Goal: Information Seeking & Learning: Learn about a topic

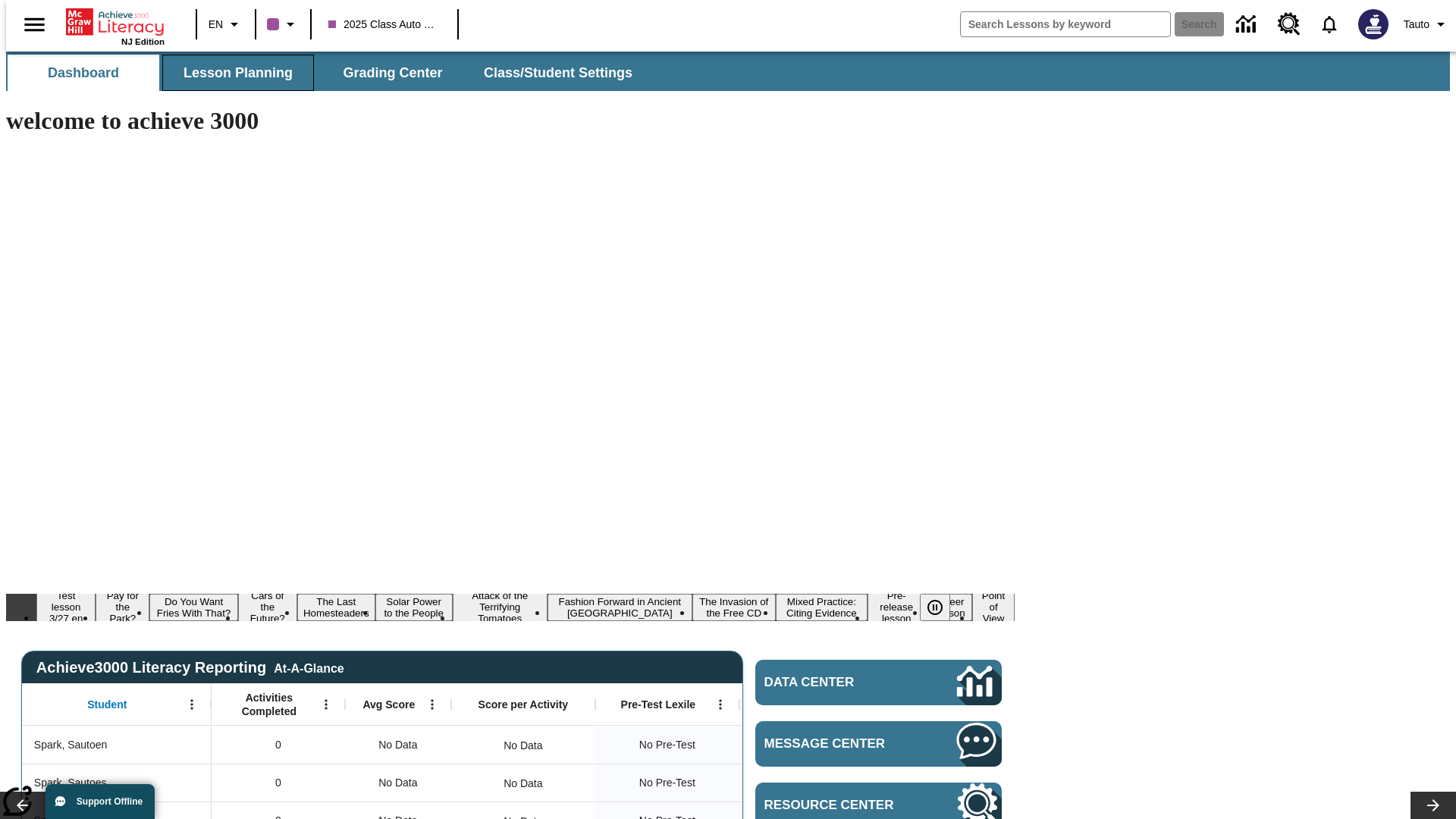
click at [232, 73] on span "Lesson Planning" at bounding box center [238, 73] width 109 height 18
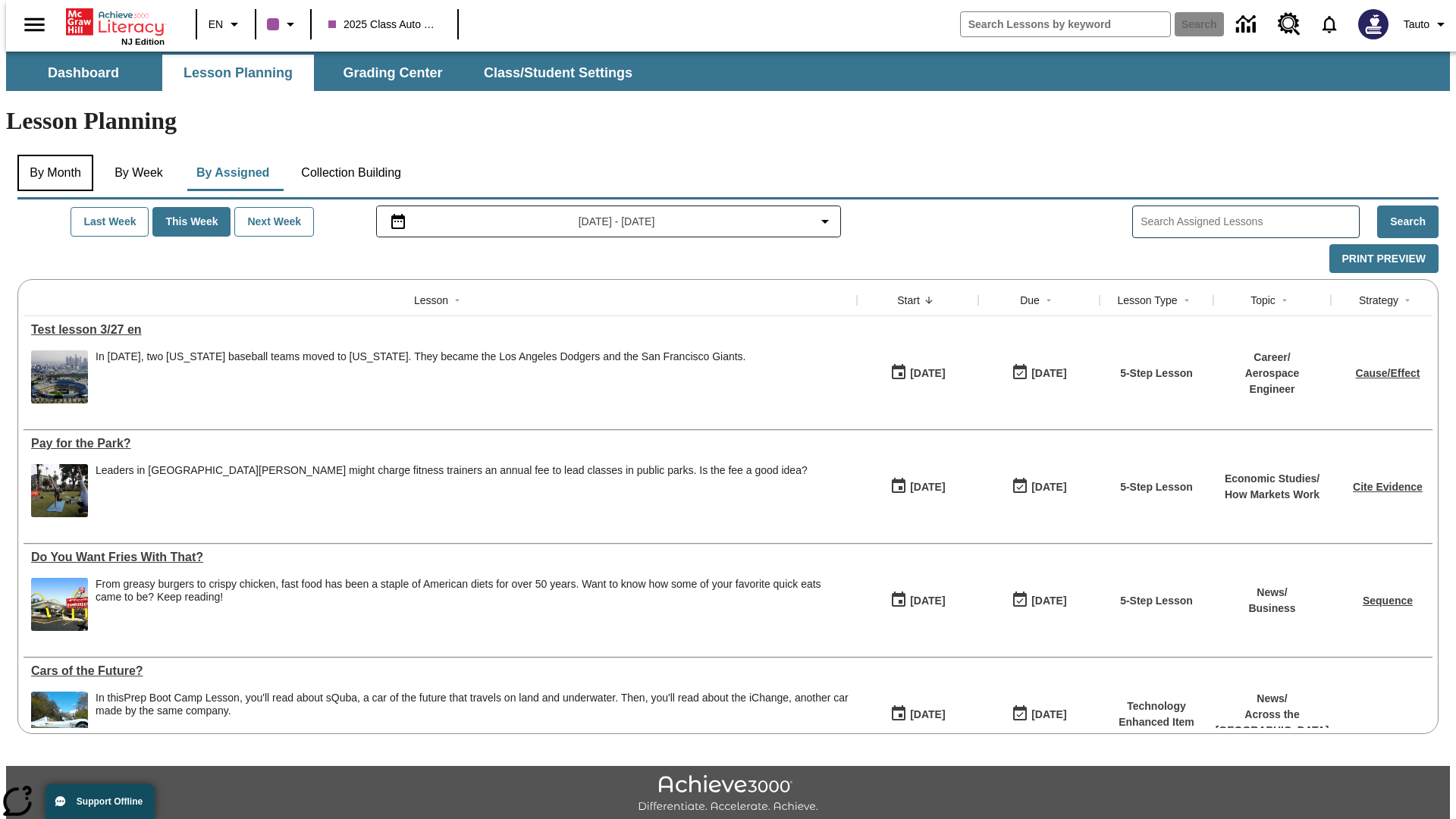
click at [51, 154] on button "By Month" at bounding box center [55, 172] width 76 height 36
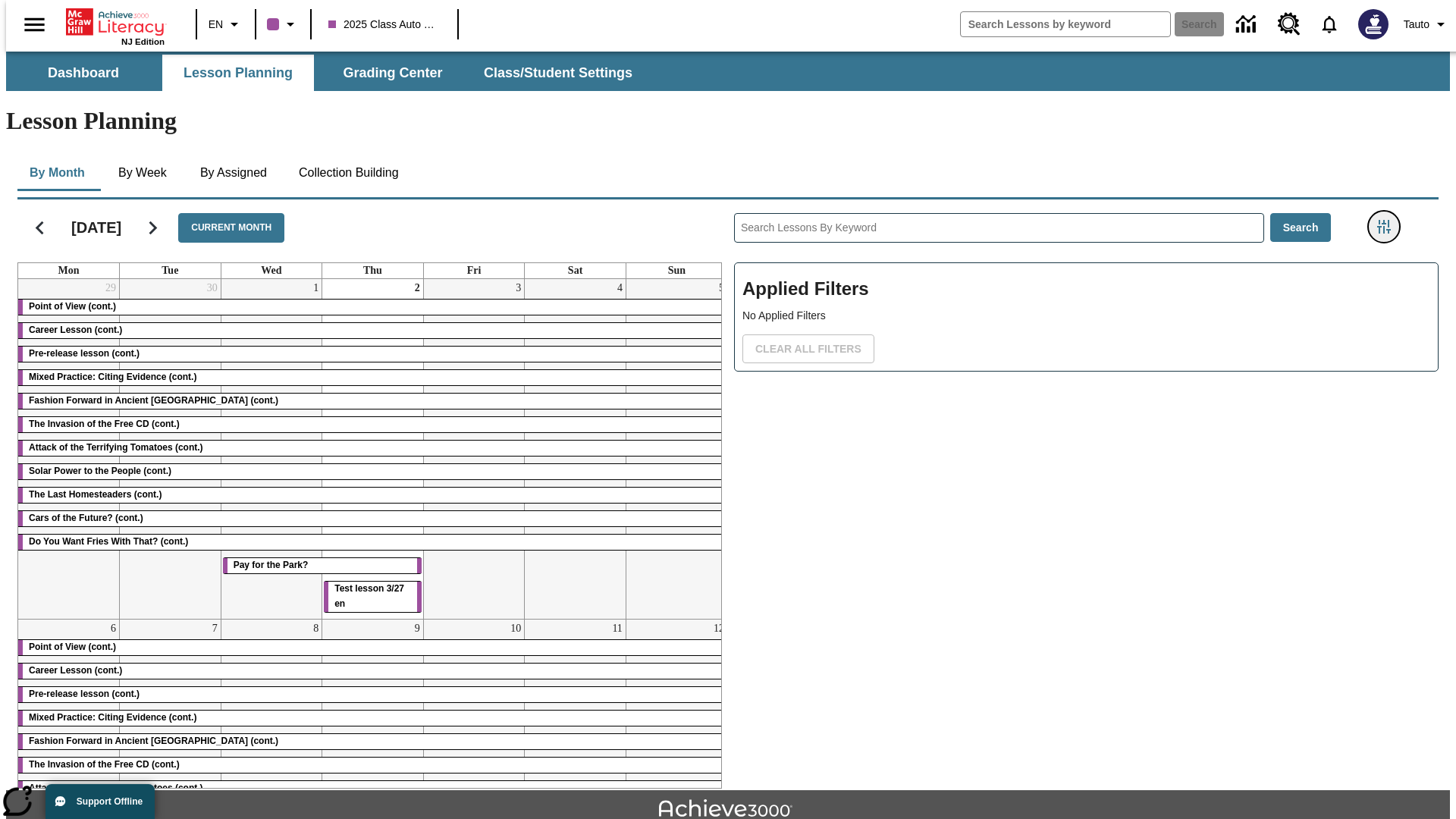
click at [1388, 220] on icon "Filters Side menu" at bounding box center [1384, 227] width 13 height 13
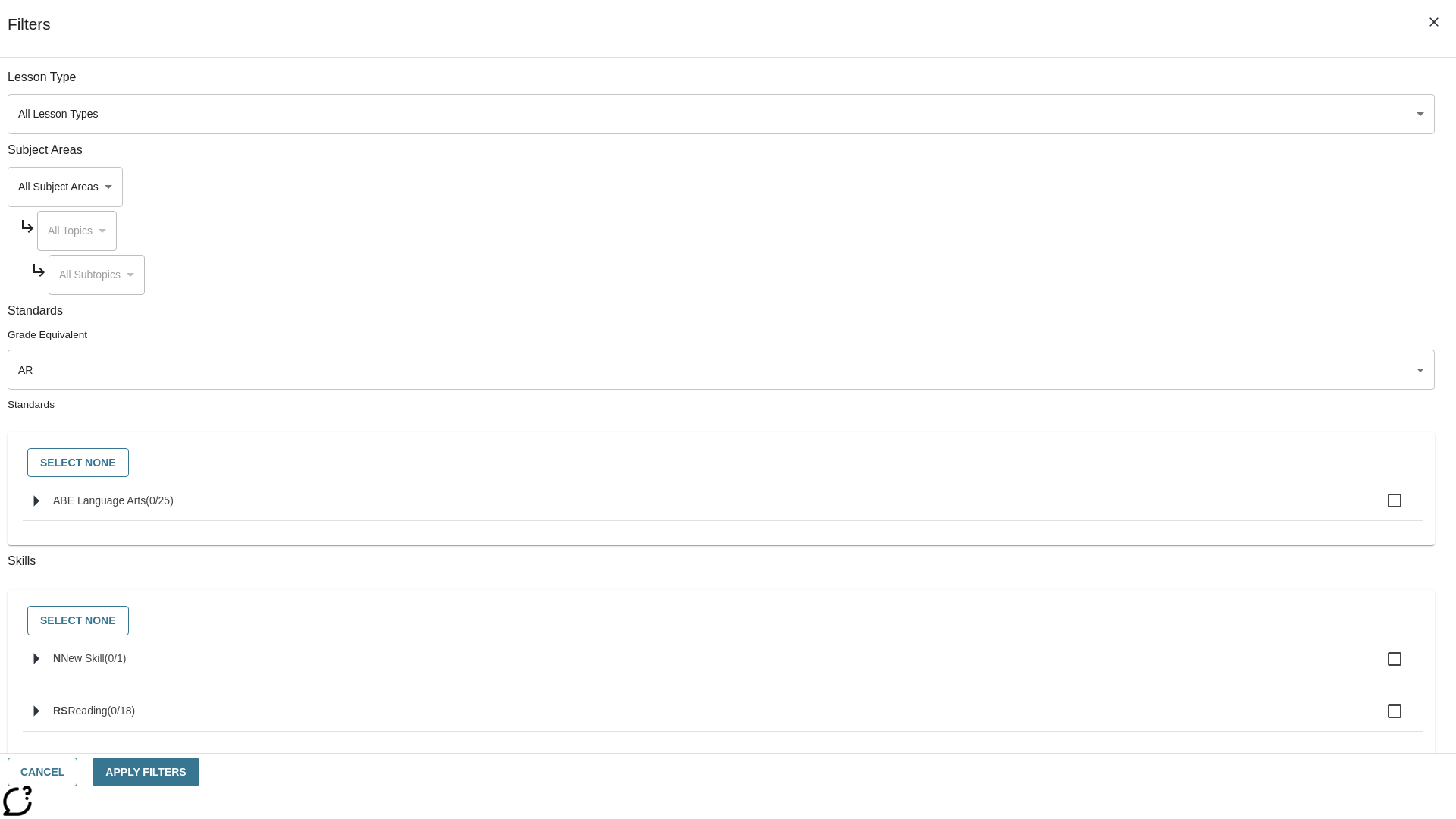
click at [1092, 369] on body "Skip to main content [GEOGRAPHIC_DATA] Edition EN 2025 Class Auto Grade 13 Sear…" at bounding box center [728, 469] width 1443 height 836
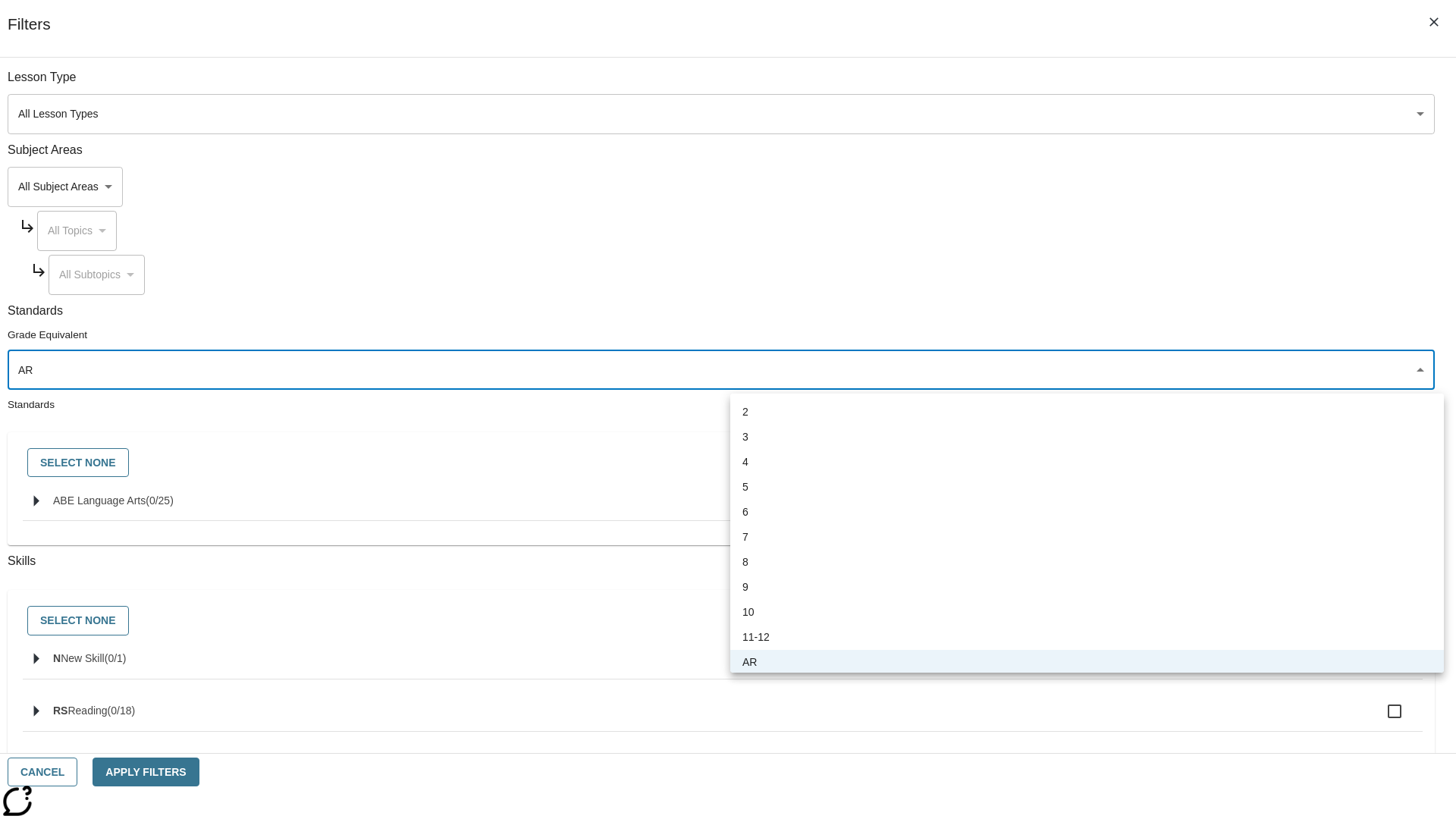
scroll to position [3, 0]
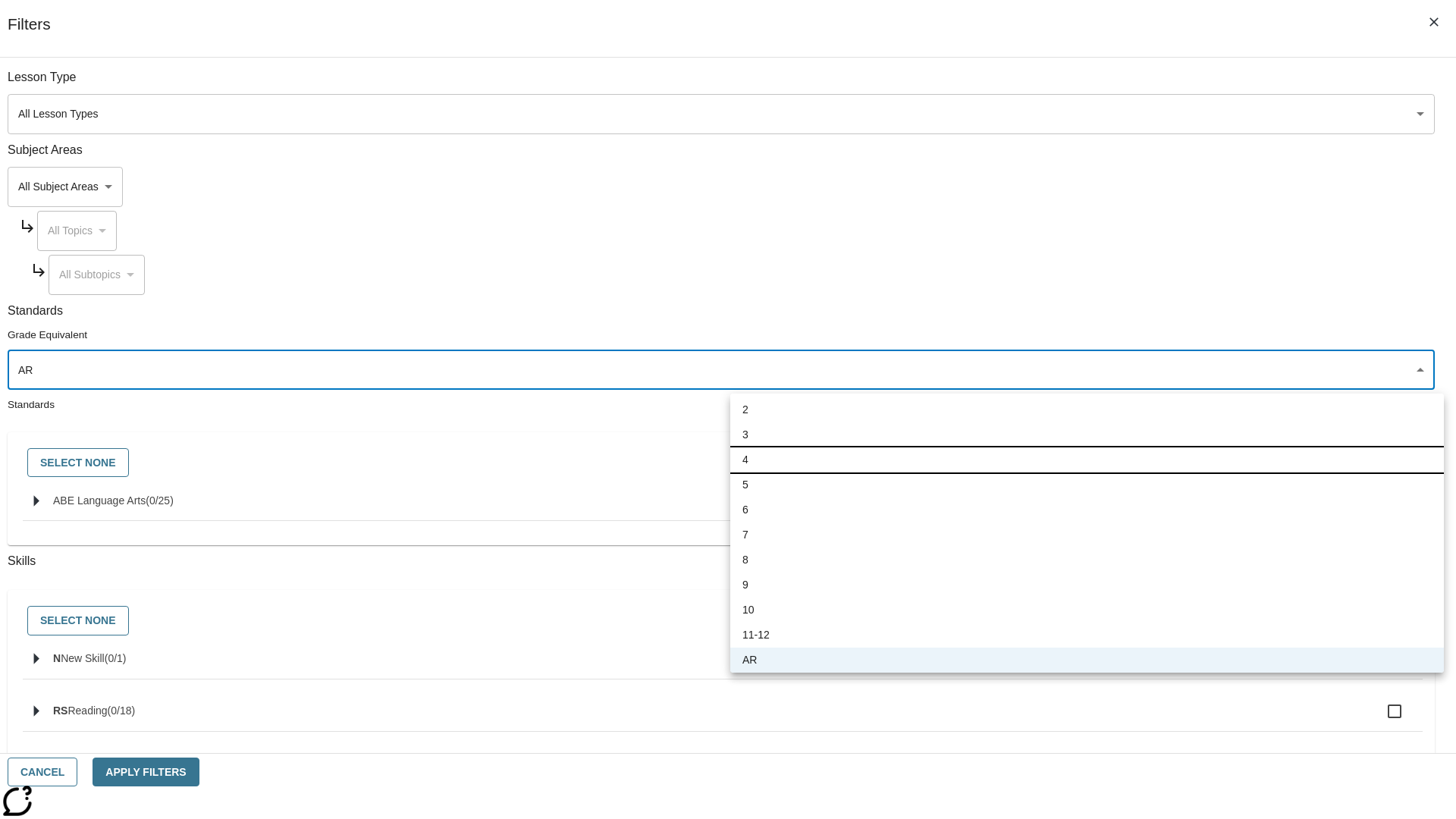
click at [1087, 462] on li "4" at bounding box center [1087, 460] width 713 height 25
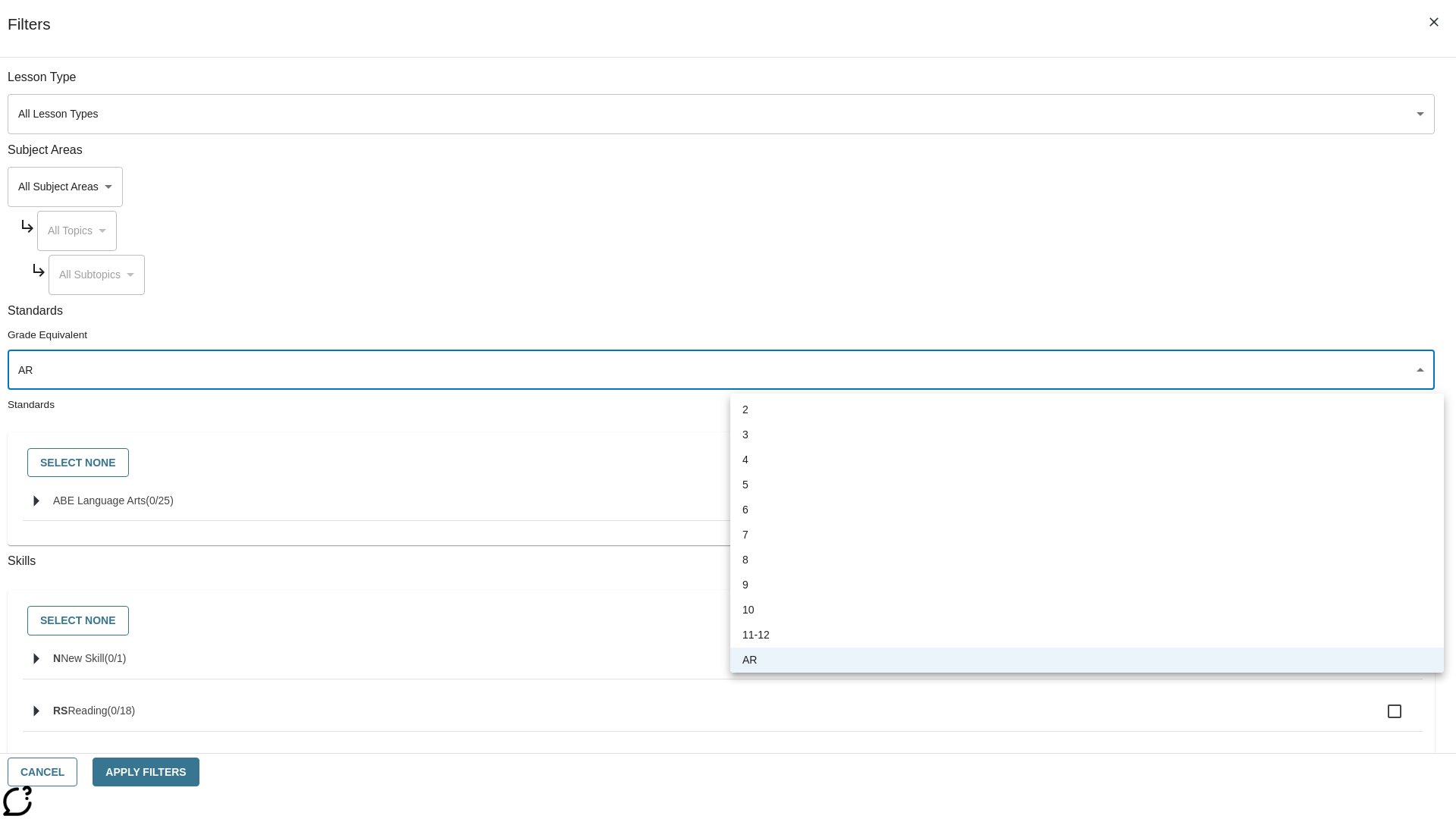
type input "3"
